Goal: Task Accomplishment & Management: Complete application form

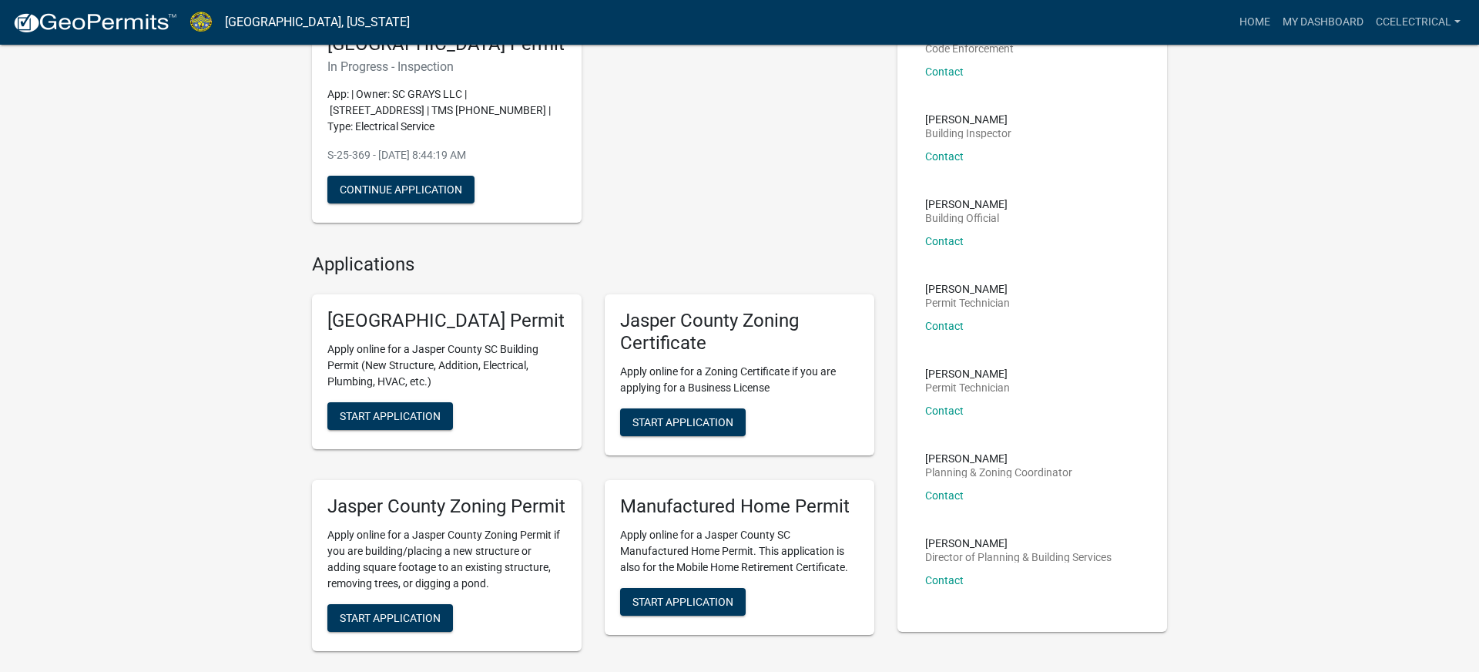
scroll to position [145, 0]
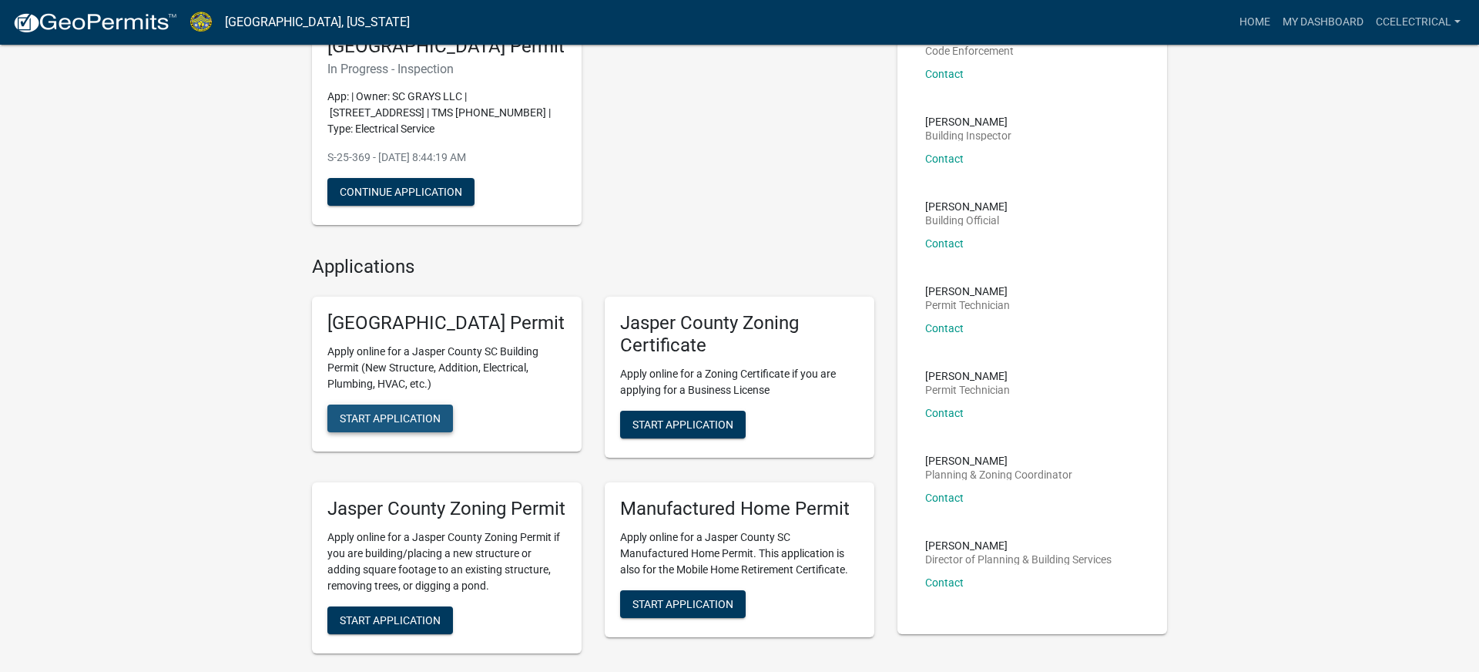
click at [395, 425] on span "Start Application" at bounding box center [390, 418] width 101 height 12
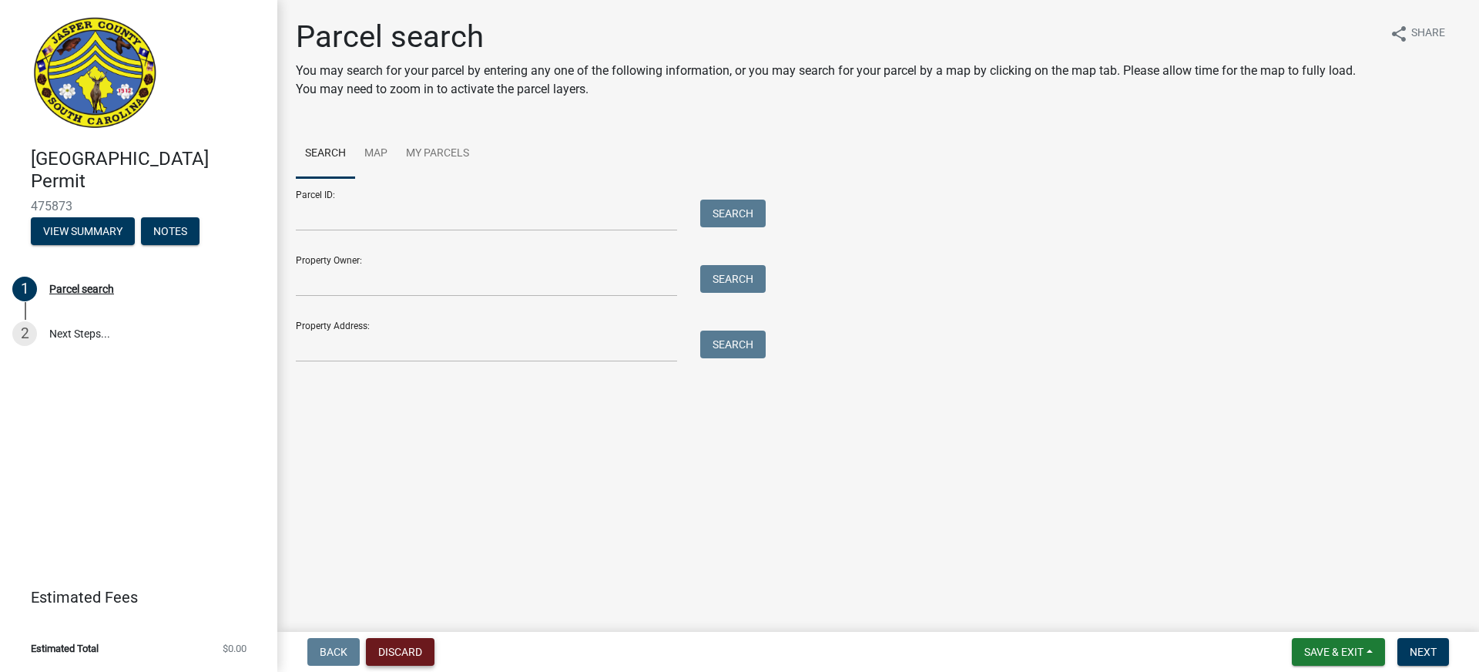
click at [399, 646] on button "Discard" at bounding box center [400, 652] width 69 height 28
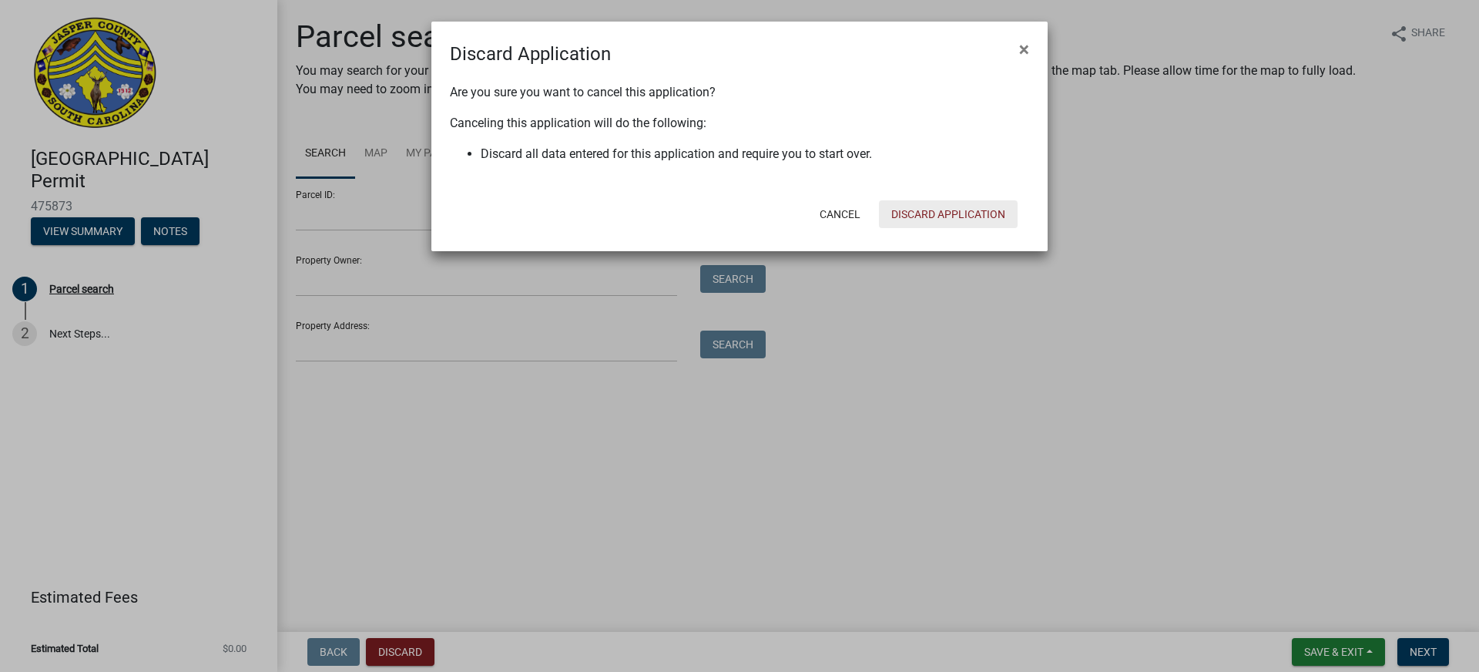
click at [944, 211] on button "Discard Application" at bounding box center [948, 214] width 139 height 28
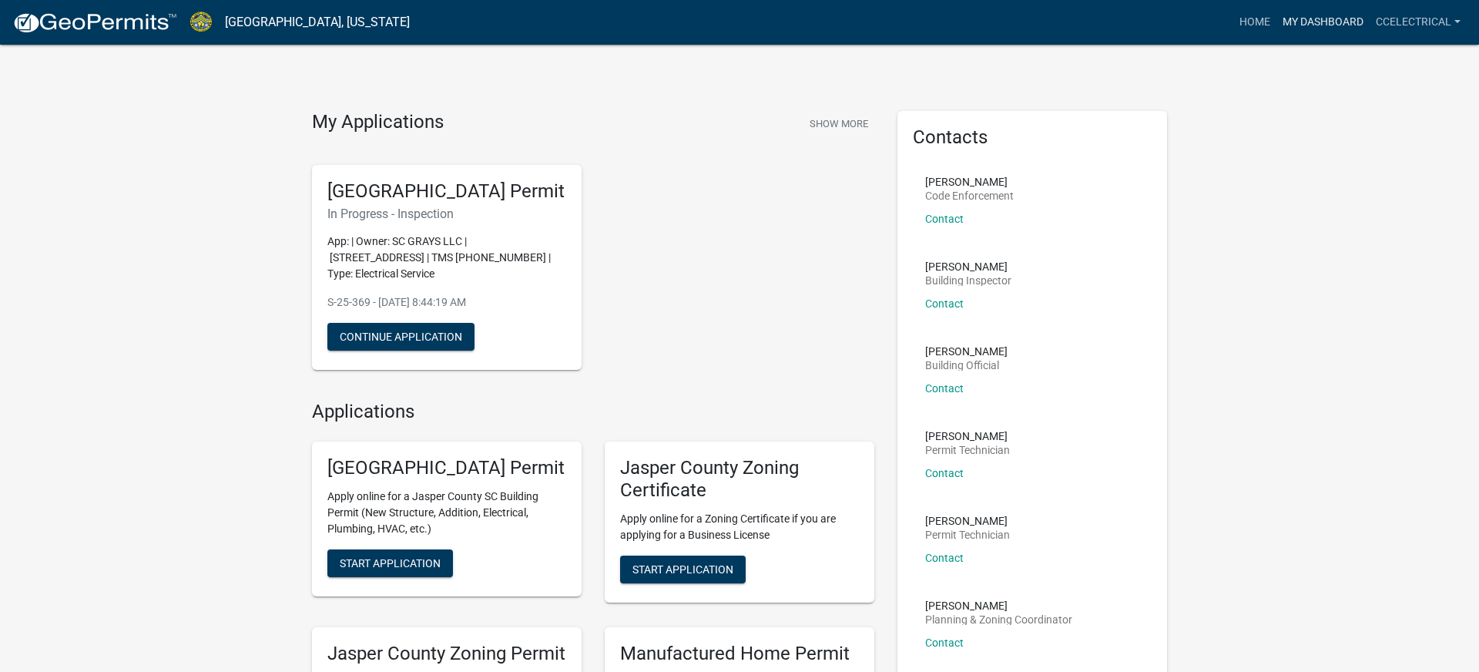
click at [1311, 22] on link "My Dashboard" at bounding box center [1323, 22] width 93 height 29
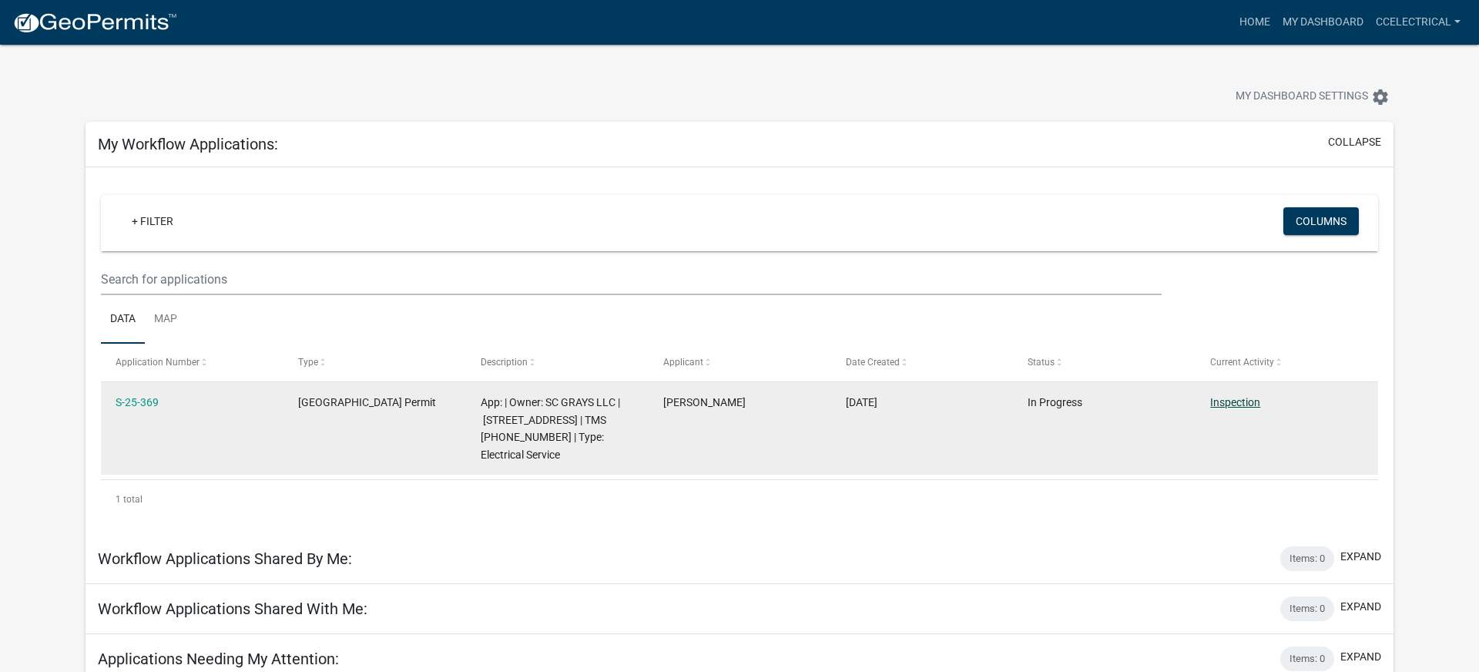
click at [1223, 404] on link "Inspection" at bounding box center [1235, 402] width 50 height 12
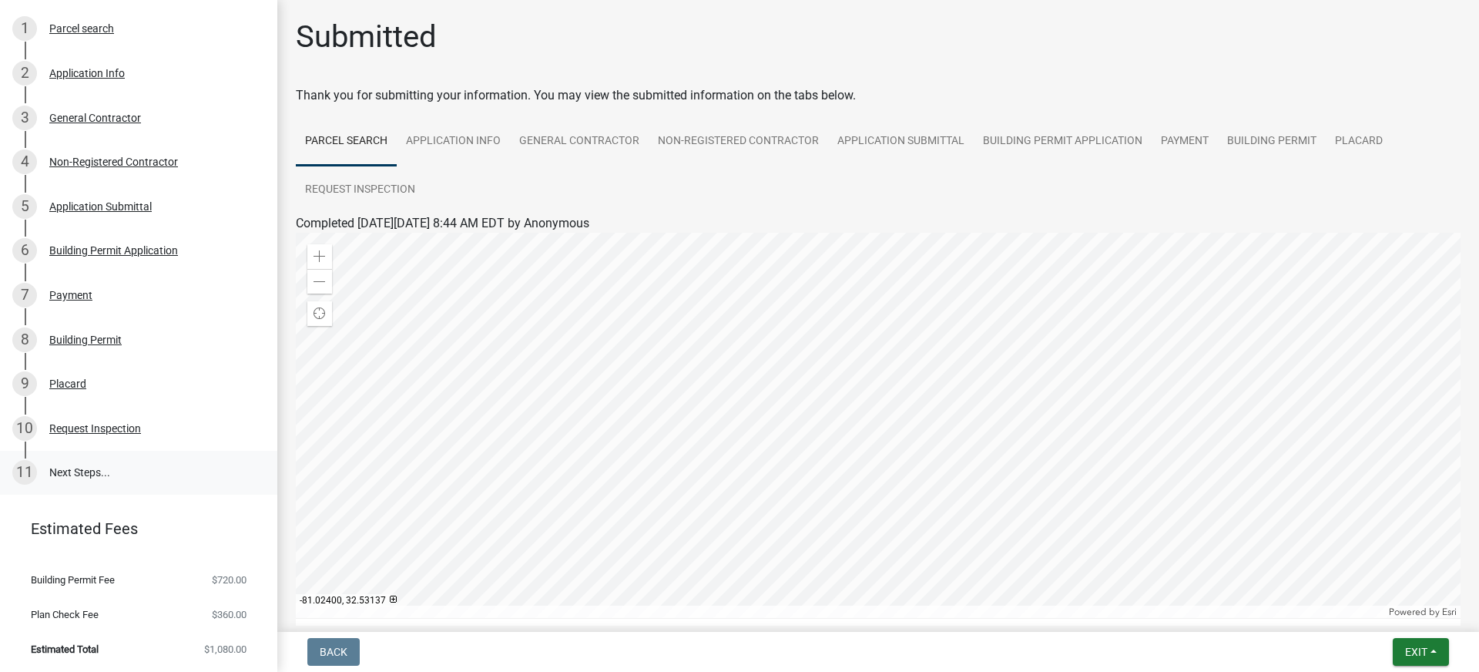
click at [79, 468] on link "11 Next Steps..." at bounding box center [138, 473] width 277 height 45
click at [78, 468] on link "11 Next Steps..." at bounding box center [138, 473] width 277 height 45
click at [101, 424] on div "Request Inspection" at bounding box center [95, 428] width 92 height 11
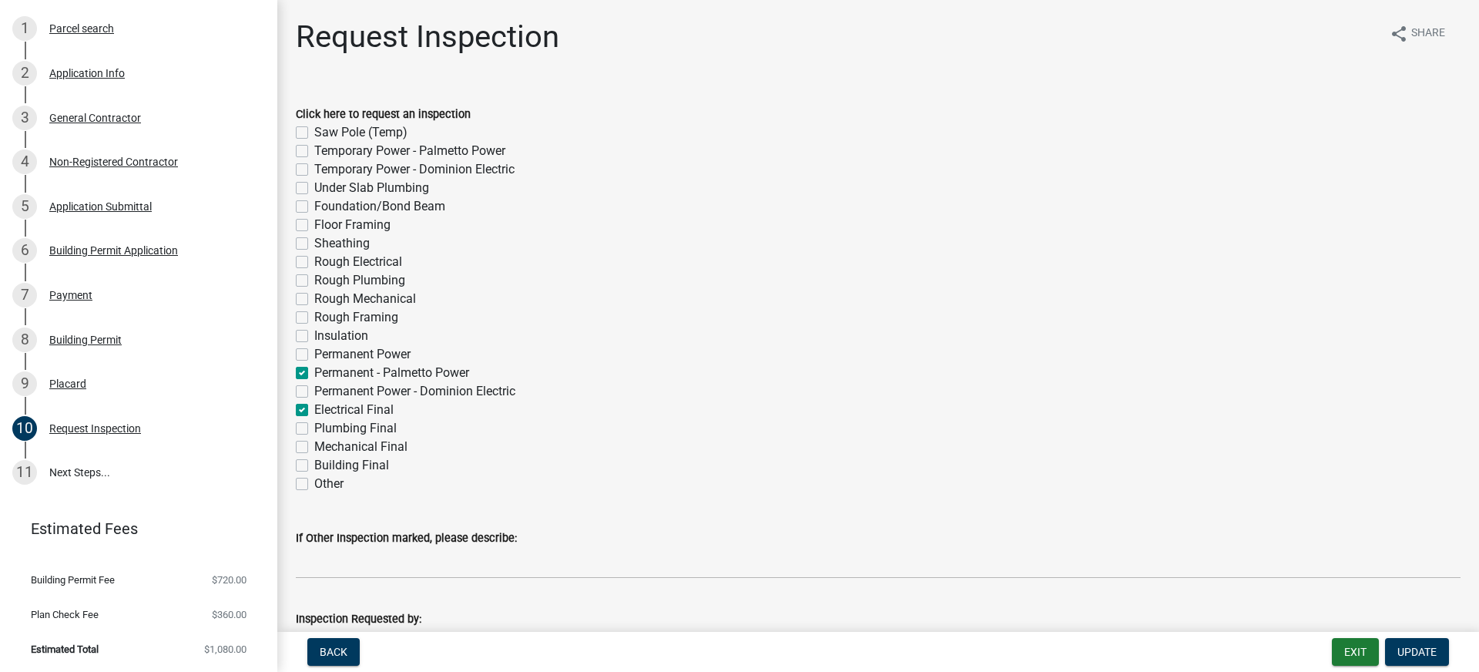
drag, startPoint x: 1353, startPoint y: 648, endPoint x: 1301, endPoint y: 620, distance: 58.6
click at [1333, 637] on nav "Back Exit Update" at bounding box center [878, 652] width 1202 height 40
click at [1345, 644] on button "Exit" at bounding box center [1355, 652] width 47 height 28
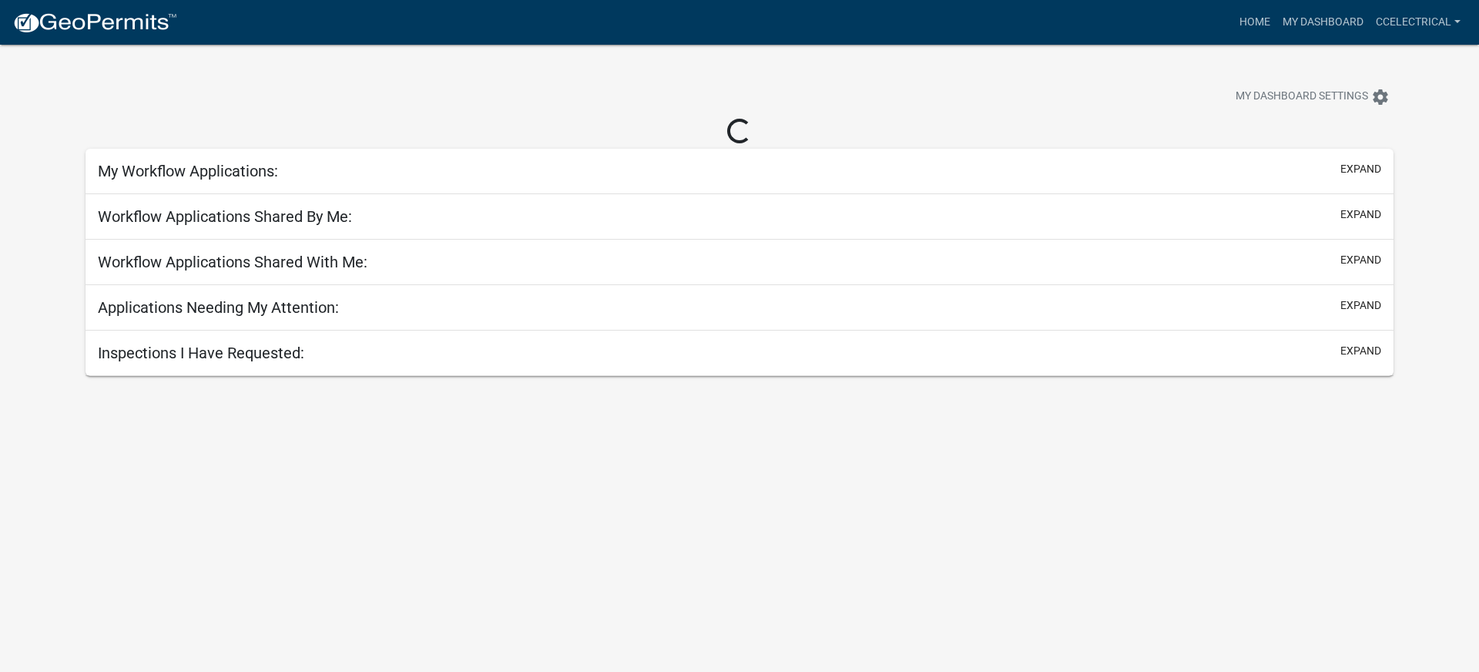
scroll to position [2, 0]
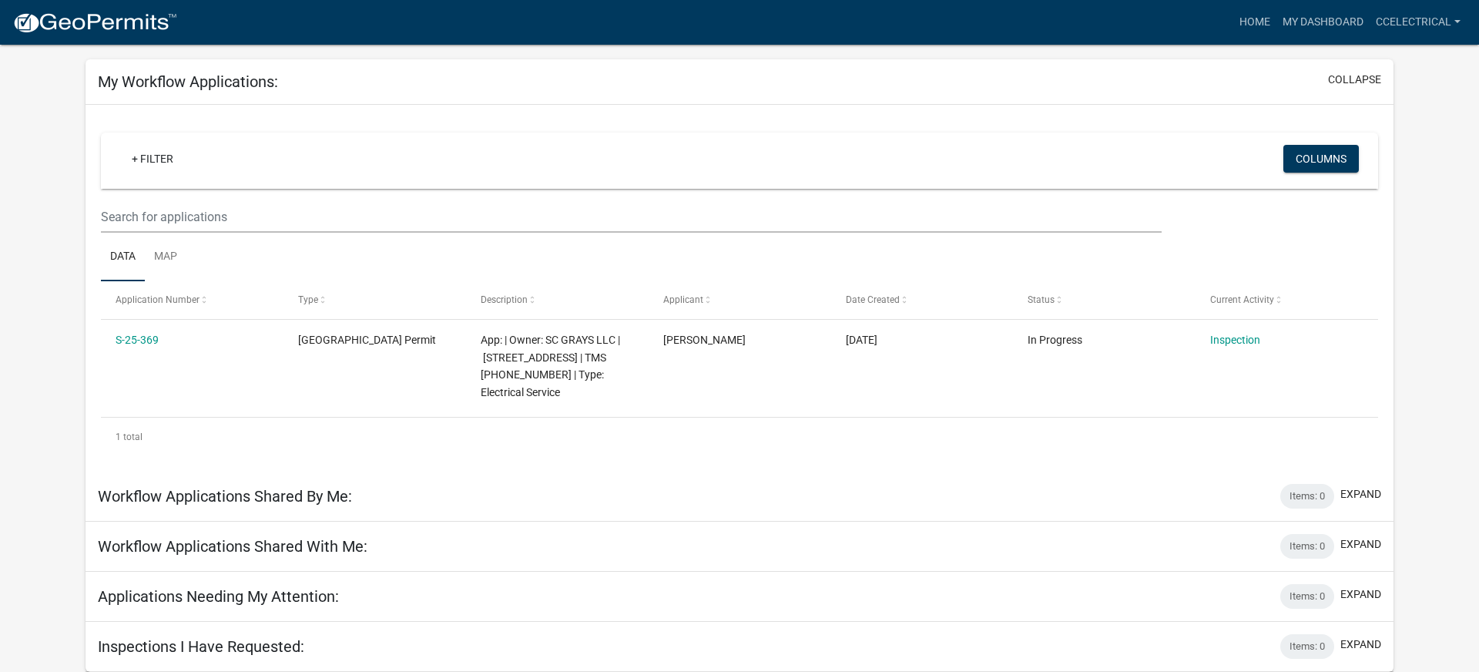
scroll to position [59, 0]
click at [1362, 641] on button "expand" at bounding box center [1361, 647] width 41 height 16
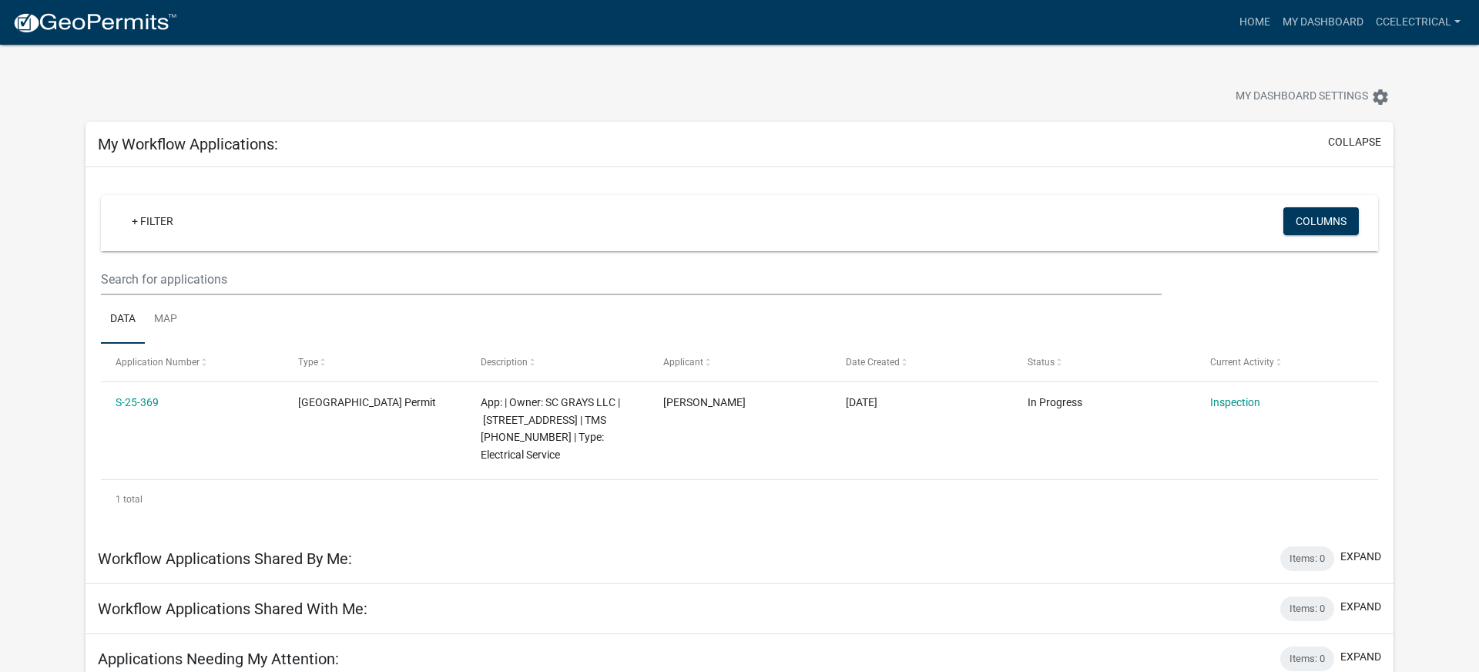
scroll to position [0, 0]
click at [1305, 18] on link "My Dashboard" at bounding box center [1323, 22] width 93 height 29
click at [1396, 18] on link "ccelectrical" at bounding box center [1418, 22] width 97 height 29
click at [1385, 65] on link "Account" at bounding box center [1405, 63] width 123 height 37
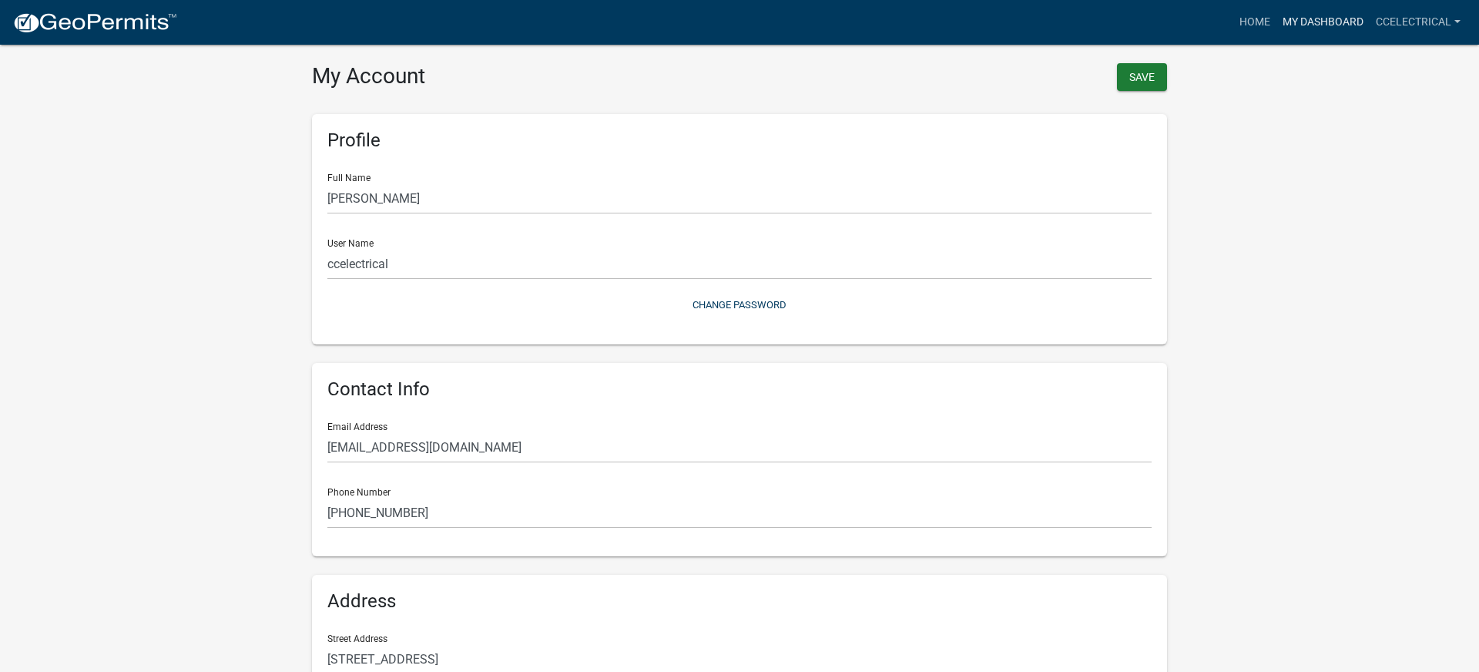
click at [1301, 19] on link "My Dashboard" at bounding box center [1323, 22] width 93 height 29
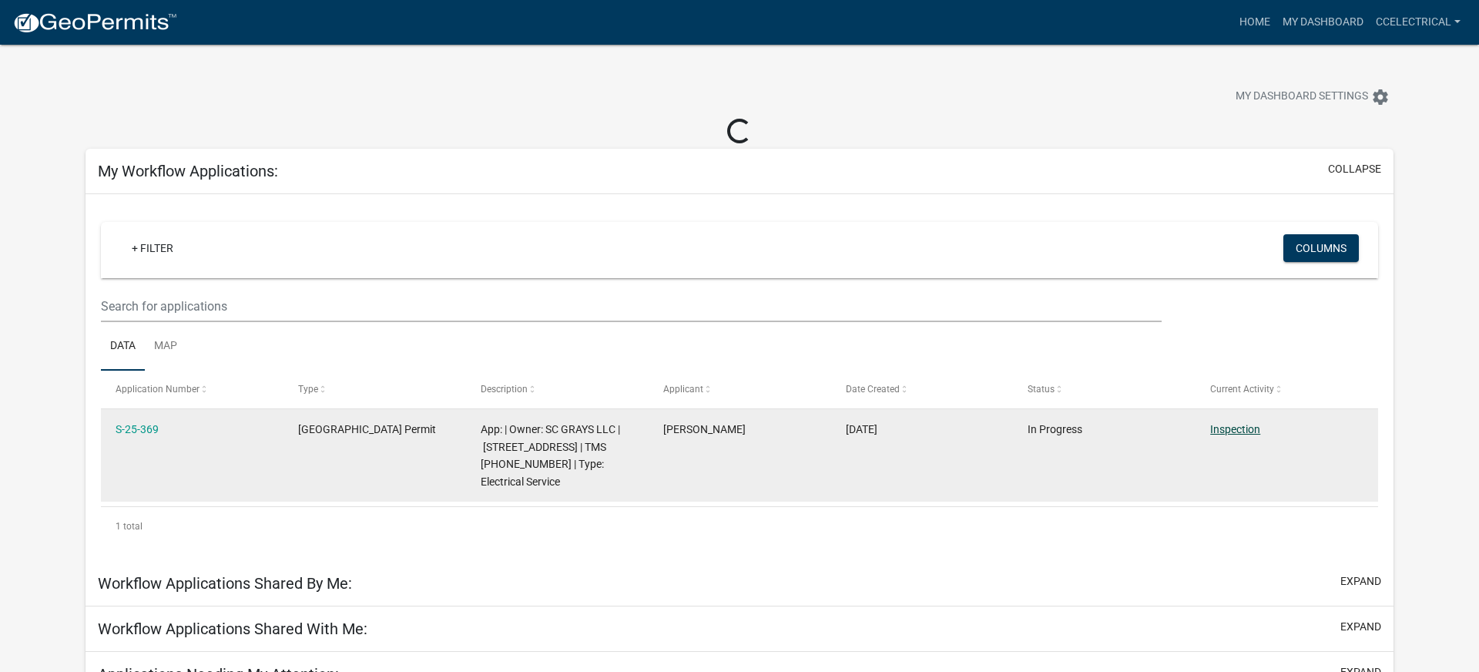
click at [1225, 426] on link "Inspection" at bounding box center [1235, 429] width 50 height 12
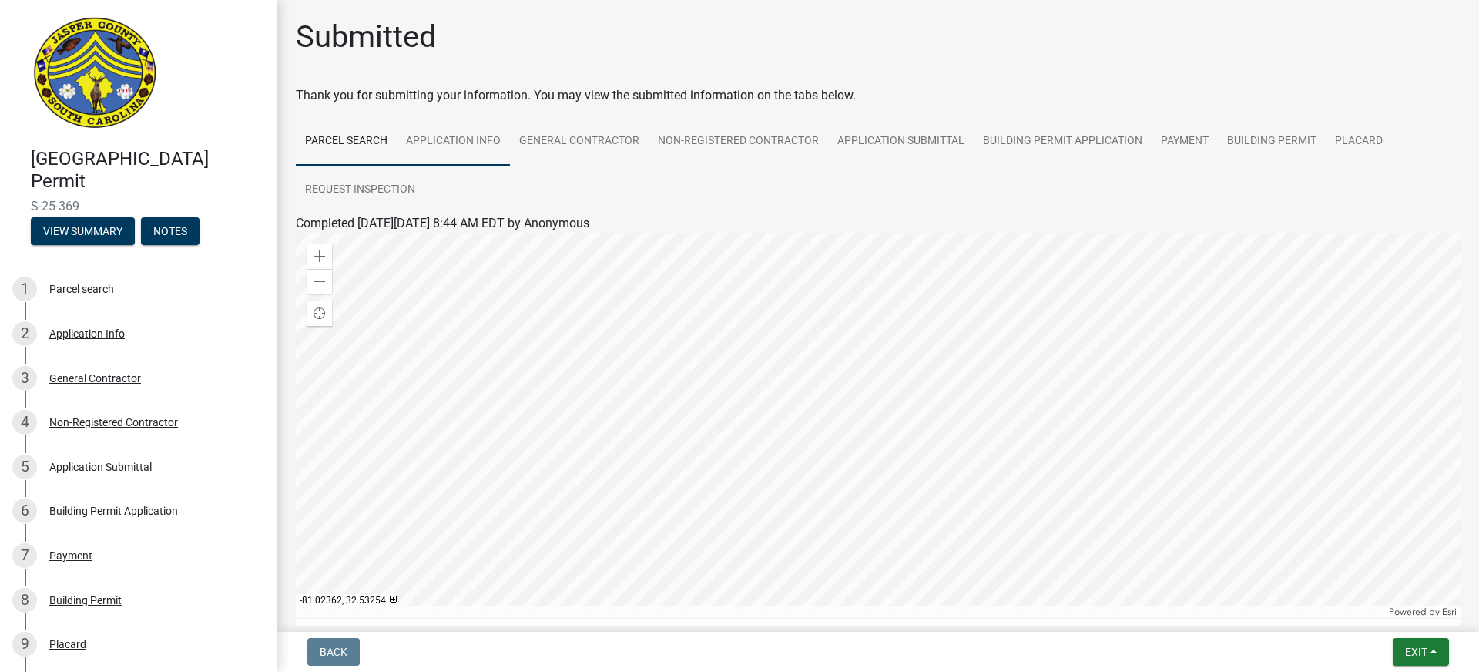
click at [455, 134] on link "Application Info" at bounding box center [453, 141] width 113 height 49
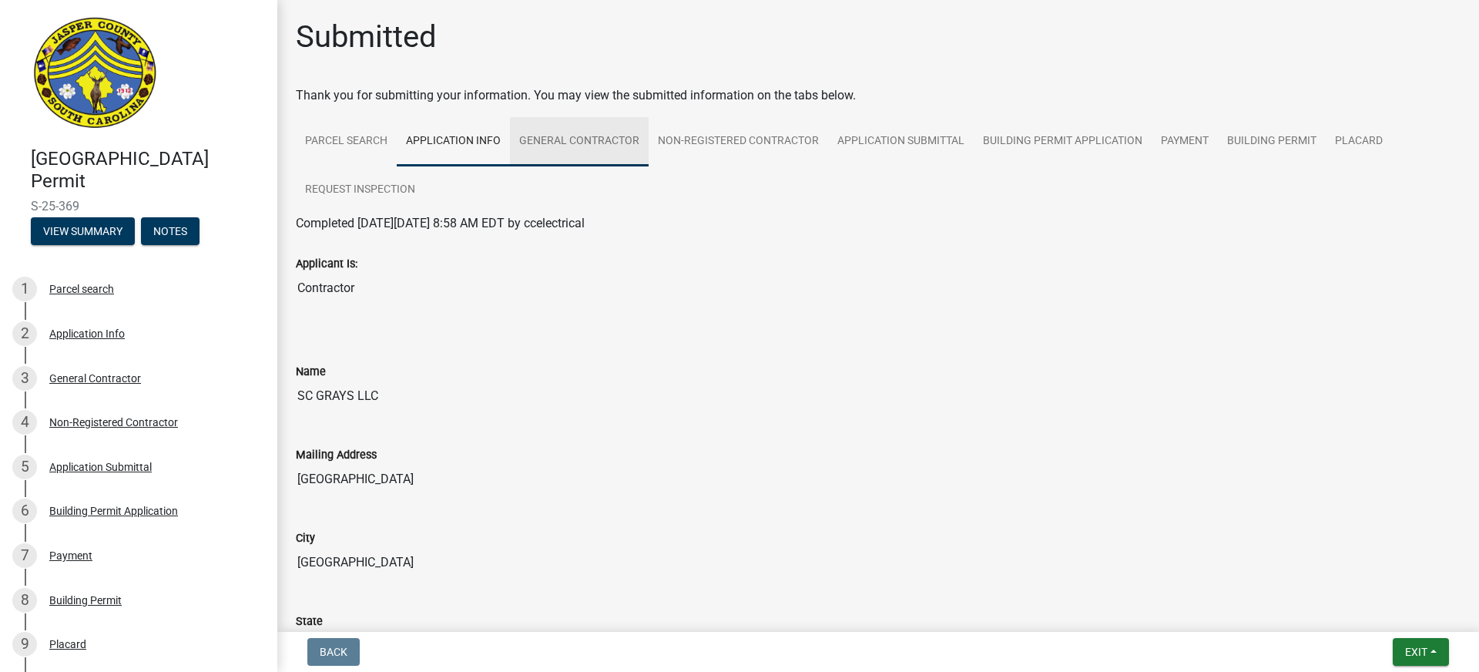
click at [584, 139] on link "General Contractor" at bounding box center [579, 141] width 139 height 49
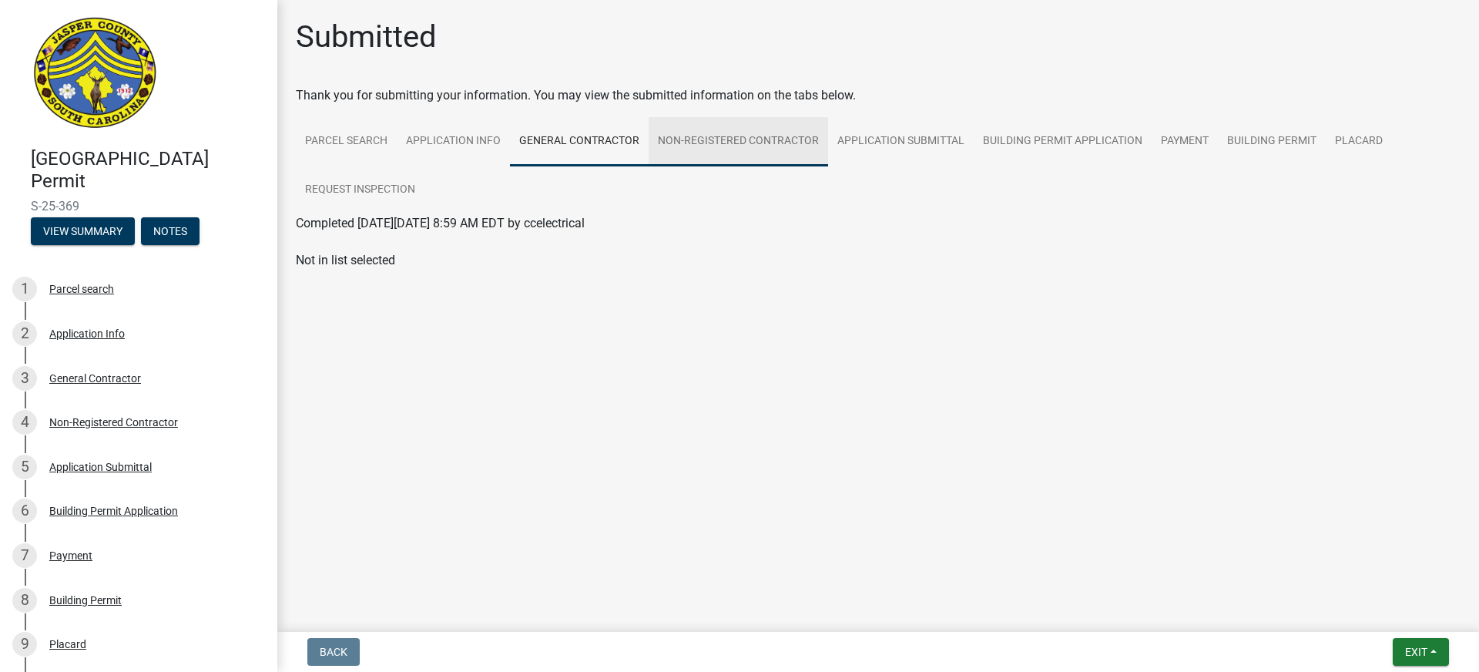
click at [784, 137] on link "Non-Registered Contractor" at bounding box center [739, 141] width 180 height 49
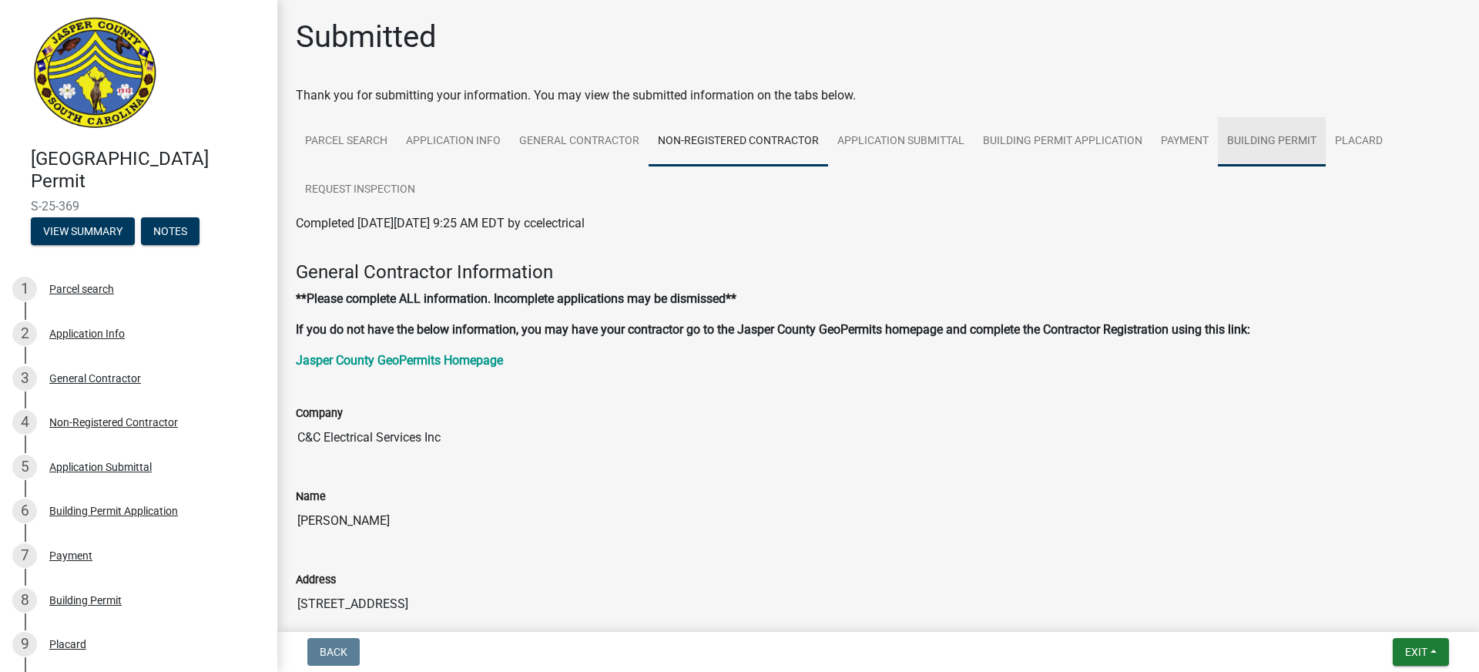
drag, startPoint x: 1240, startPoint y: 132, endPoint x: 1236, endPoint y: 139, distance: 8.6
click at [1240, 132] on link "Building Permit" at bounding box center [1272, 141] width 108 height 49
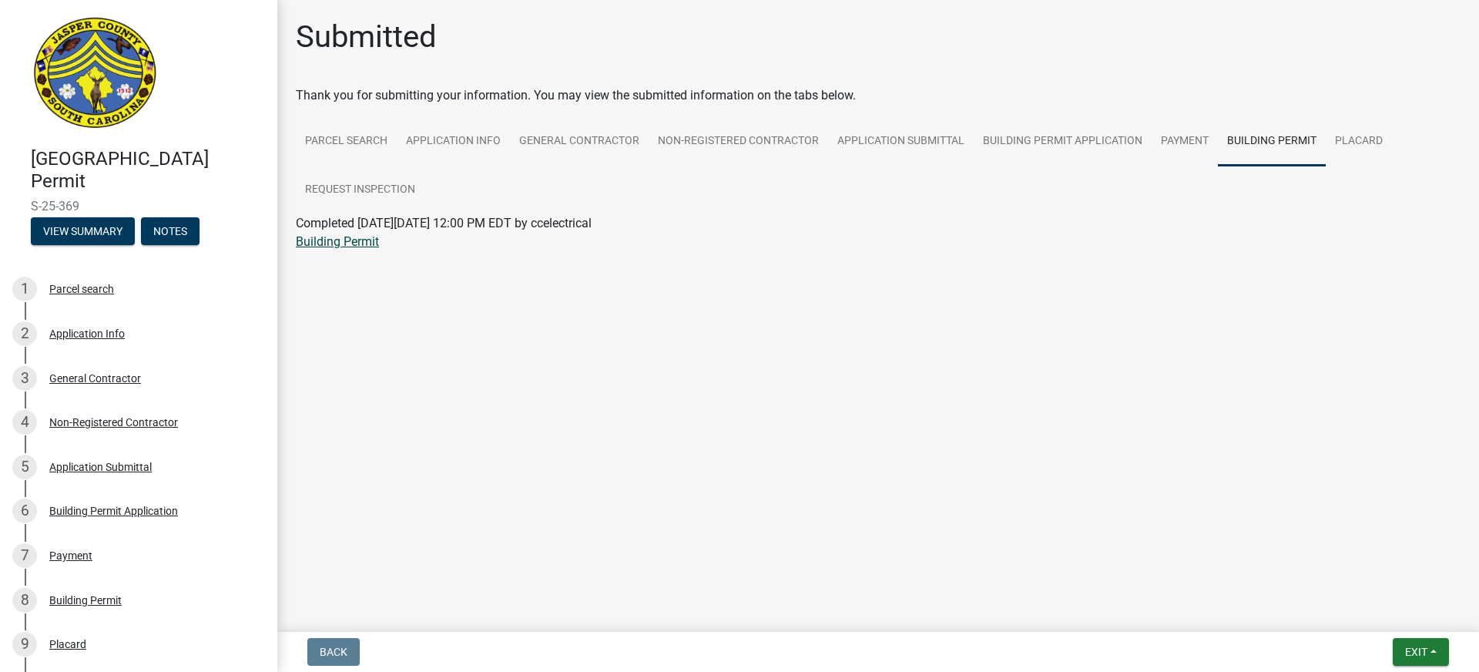
click at [336, 245] on link "Building Permit" at bounding box center [337, 241] width 83 height 15
click at [1356, 139] on link "Placard" at bounding box center [1359, 141] width 66 height 49
click at [325, 244] on link "Placard" at bounding box center [317, 241] width 42 height 15
